Goal: Navigation & Orientation: Find specific page/section

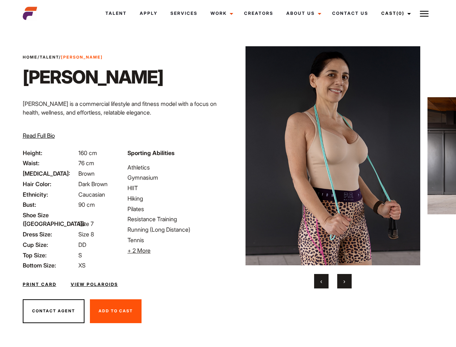
click at [394, 13] on link "Cast (0)" at bounding box center [395, 13] width 40 height 19
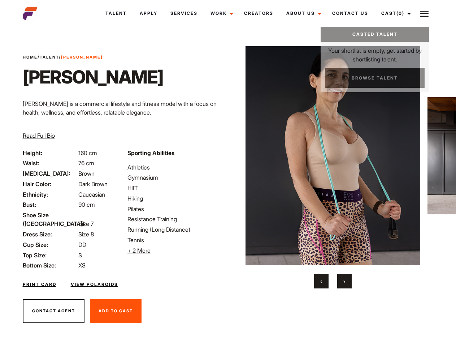
click at [424, 13] on img at bounding box center [424, 13] width 9 height 9
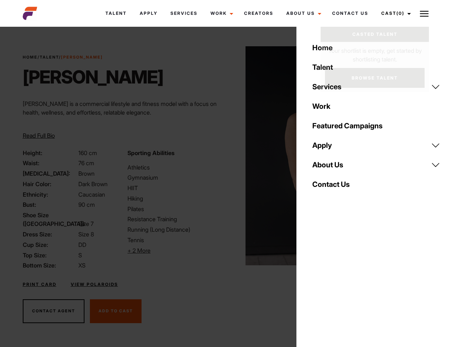
click at [175, 250] on li "+ 2 More Hide More" at bounding box center [175, 250] width 96 height 9
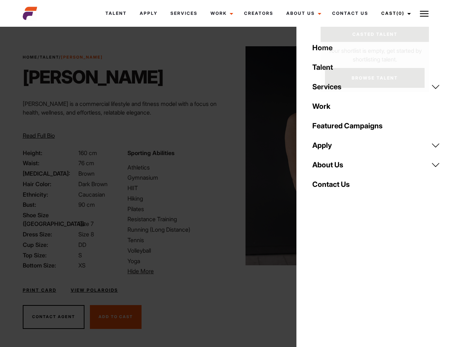
click at [332, 167] on img at bounding box center [332, 155] width 175 height 219
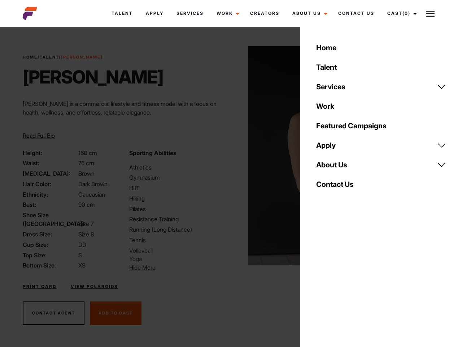
click at [228, 156] on div "Sporting Abilities Athletics Gymnasium HIIT Hiking Pilates Resistance Training …" at bounding box center [178, 209] width 106 height 123
click at [321, 281] on div "Home Talent Services Talent Casting Photography Videography Creative Hair and M…" at bounding box center [381, 173] width 162 height 347
click at [344, 281] on div "Home Talent Services Talent Casting Photography Videography Creative Hair and M…" at bounding box center [381, 173] width 162 height 347
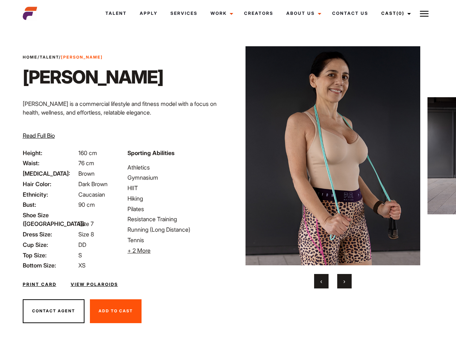
click at [394, 13] on link "Cast (0)" at bounding box center [395, 13] width 40 height 19
click at [424, 13] on img at bounding box center [424, 13] width 9 height 9
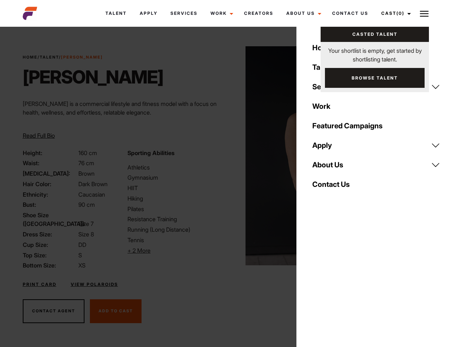
click at [175, 250] on li "+ 2 More Hide More" at bounding box center [175, 250] width 96 height 9
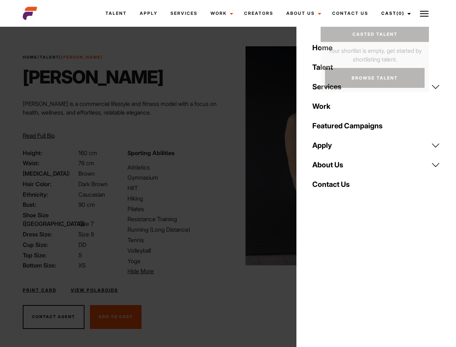
click at [332, 167] on img at bounding box center [332, 155] width 175 height 219
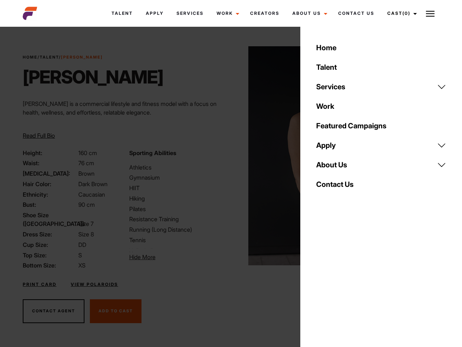
click at [228, 156] on div "Sporting Abilities Athletics Gymnasium HIIT Hiking Pilates Resistance Training …" at bounding box center [178, 208] width 106 height 121
click at [321, 281] on div "Home Talent Services Talent Casting Photography Videography Creative Hair and M…" at bounding box center [381, 173] width 162 height 347
click at [344, 281] on div "Home Talent Services Talent Casting Photography Videography Creative Hair and M…" at bounding box center [381, 173] width 162 height 347
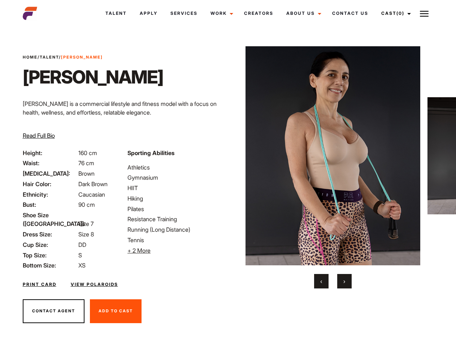
click at [394, 13] on link "Cast (0)" at bounding box center [395, 13] width 40 height 19
click at [424, 13] on img at bounding box center [424, 13] width 9 height 9
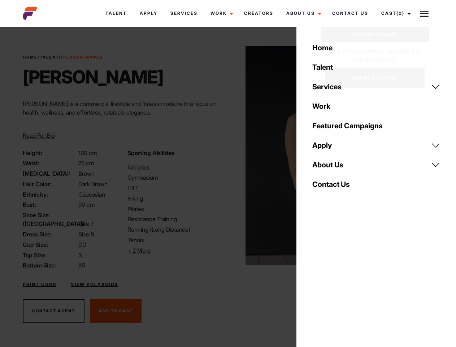
click at [175, 250] on li "+ 2 More Hide More" at bounding box center [175, 250] width 96 height 9
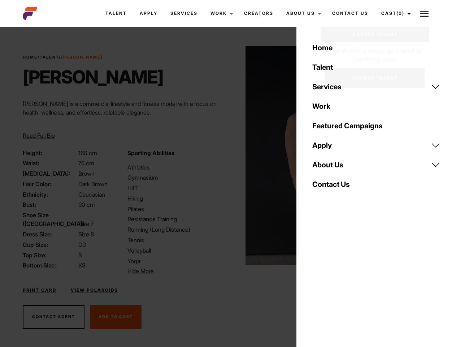
click at [332, 167] on img at bounding box center [332, 155] width 175 height 219
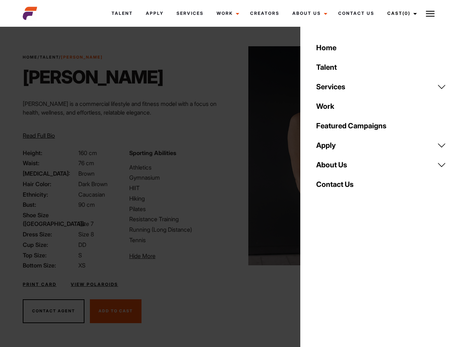
click at [228, 156] on div "Sporting Abilities Athletics Gymnasium HIIT Hiking Pilates Resistance Training …" at bounding box center [178, 208] width 106 height 121
click at [321, 281] on div "Home Talent Services Talent Casting Photography Videography Creative Hair and M…" at bounding box center [381, 173] width 162 height 347
click at [344, 281] on div "Home Talent Services Talent Casting Photography Videography Creative Hair and M…" at bounding box center [381, 173] width 162 height 347
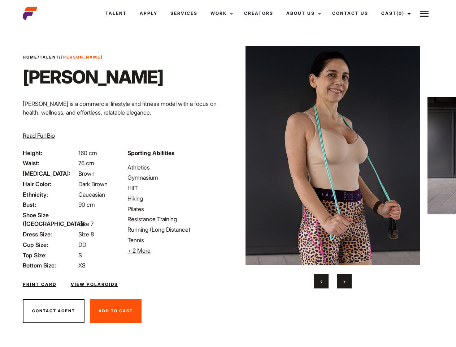
click at [394, 13] on link "Cast (0)" at bounding box center [395, 13] width 40 height 19
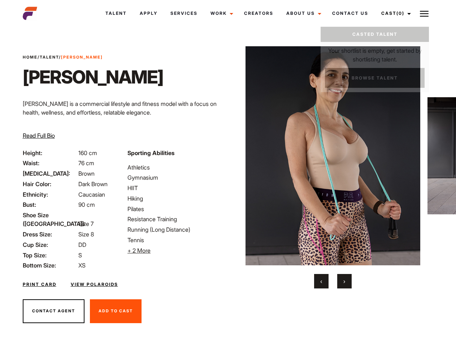
click at [424, 13] on img at bounding box center [424, 13] width 9 height 9
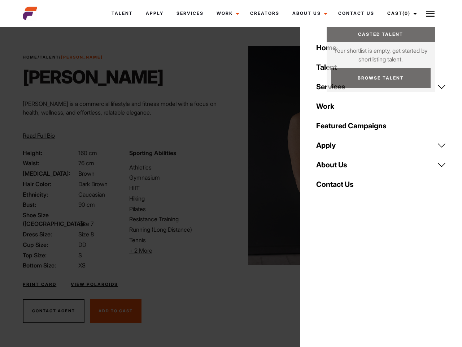
click at [175, 250] on li "+ 2 More Hide More" at bounding box center [177, 250] width 97 height 9
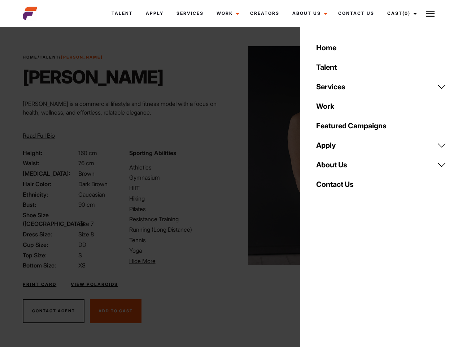
click at [332, 167] on img at bounding box center [335, 155] width 175 height 219
click at [228, 156] on div "Sporting Abilities Athletics Gymnasium HIIT Hiking Pilates Resistance Training …" at bounding box center [178, 208] width 106 height 121
click at [321, 281] on div "Home Talent Services Talent Casting Photography Videography Creative Hair and M…" at bounding box center [381, 173] width 162 height 347
click at [344, 281] on div "Home Talent Services Talent Casting Photography Videography Creative Hair and M…" at bounding box center [381, 173] width 162 height 347
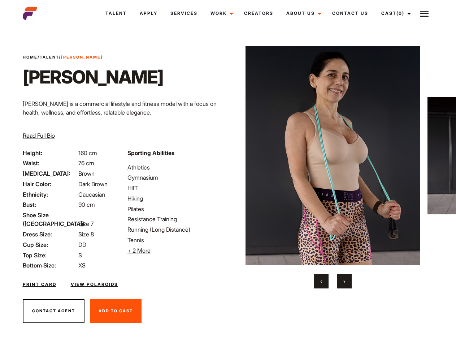
click at [394, 13] on link "Cast (0)" at bounding box center [395, 13] width 40 height 19
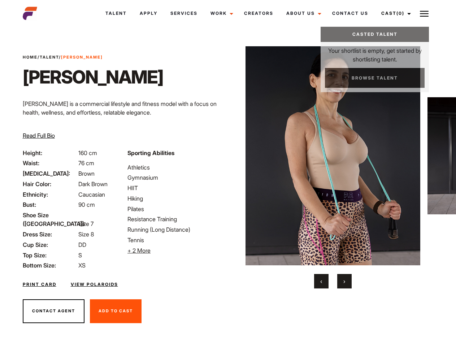
click at [424, 13] on img at bounding box center [424, 13] width 9 height 9
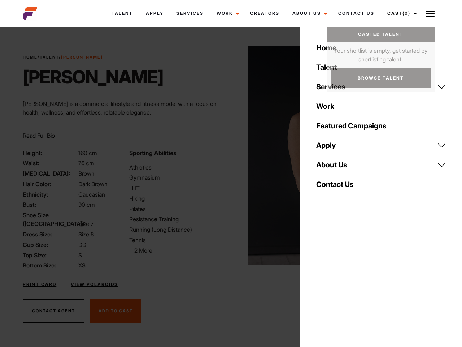
click at [175, 250] on li "+ 2 More Hide More" at bounding box center [177, 250] width 97 height 9
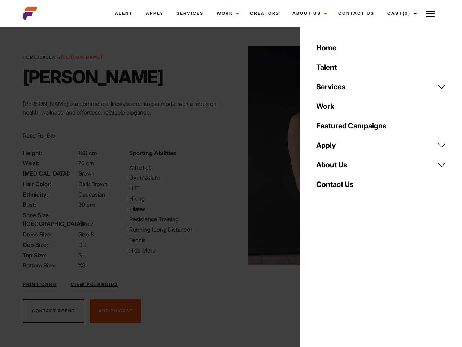
click at [332, 167] on img at bounding box center [335, 155] width 175 height 219
click at [228, 156] on div "Sporting Abilities Athletics Gymnasium HIIT Hiking Pilates Resistance Training …" at bounding box center [178, 208] width 106 height 121
click at [321, 281] on div "Home Talent Services Talent Casting Photography Videography Creative Hair and M…" at bounding box center [381, 173] width 162 height 347
click at [344, 281] on div "Home Talent Services Talent Casting Photography Videography Creative Hair and M…" at bounding box center [381, 173] width 162 height 347
